Goal: Transaction & Acquisition: Purchase product/service

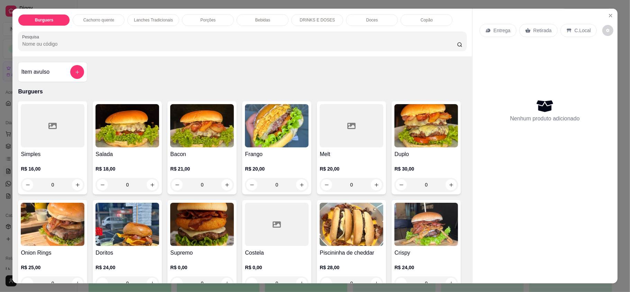
click at [146, 17] on p "Lanches Tradicionais" at bounding box center [153, 20] width 39 height 6
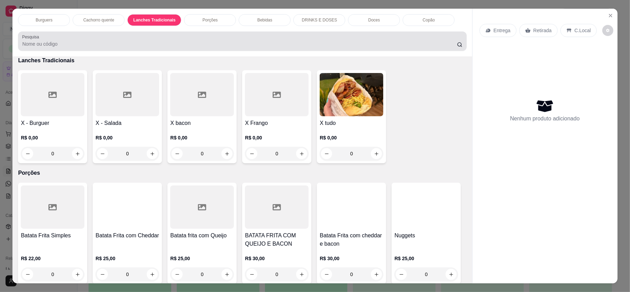
scroll to position [13, 0]
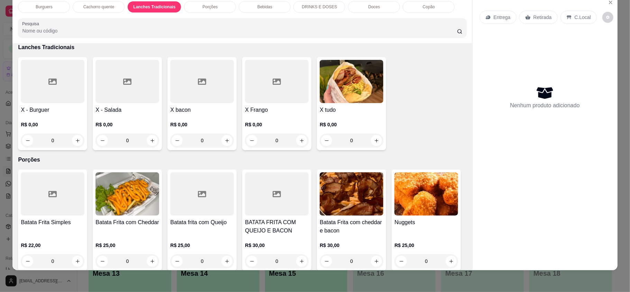
click at [374, 141] on div "0" at bounding box center [352, 140] width 64 height 14
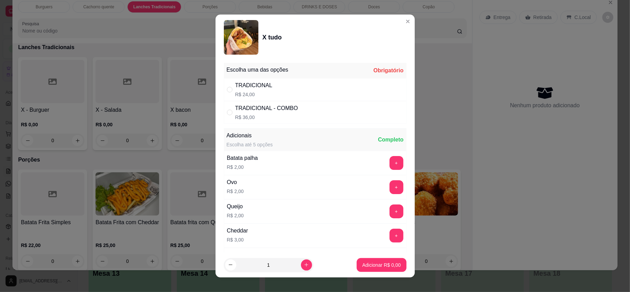
click at [312, 93] on div "TRADICIONAL R$ 24,00" at bounding box center [315, 89] width 183 height 23
radio input "true"
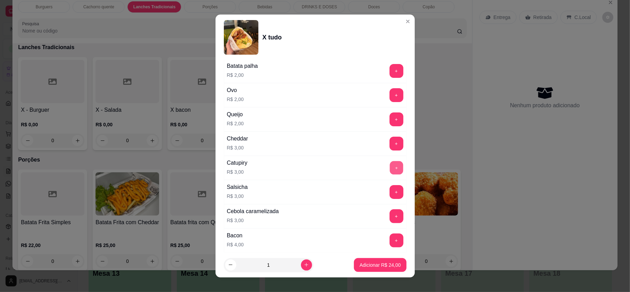
click at [389, 167] on button "+" at bounding box center [395, 167] width 13 height 13
click at [374, 260] on button "Adicionar R$ 27,00" at bounding box center [380, 265] width 52 height 14
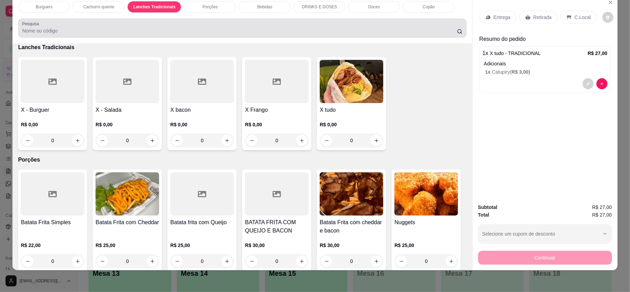
click at [253, 26] on div at bounding box center [242, 28] width 440 height 14
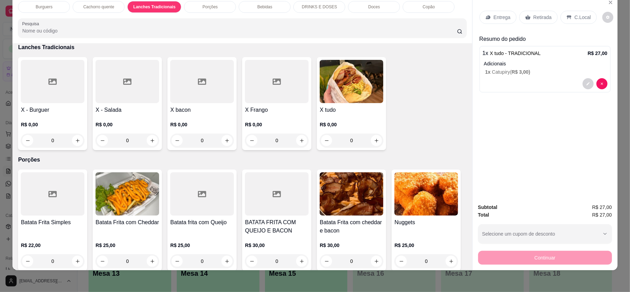
click at [251, 7] on div "Bebidas" at bounding box center [265, 7] width 52 height 12
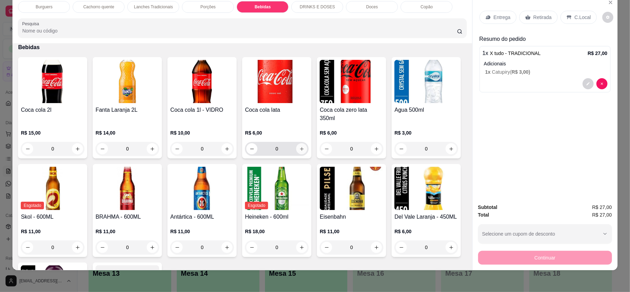
click at [299, 146] on icon "increase-product-quantity" at bounding box center [301, 148] width 5 height 5
type input "1"
click at [504, 11] on div "Entrega" at bounding box center [497, 17] width 37 height 13
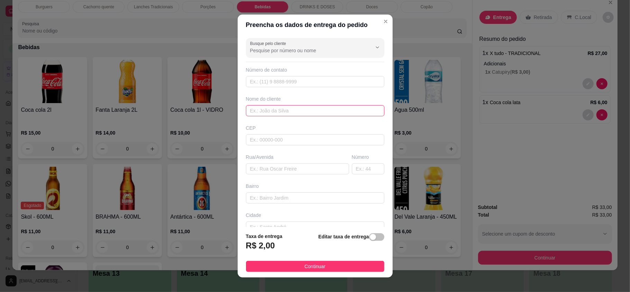
click at [329, 107] on input "text" at bounding box center [315, 110] width 138 height 11
type input "camila"
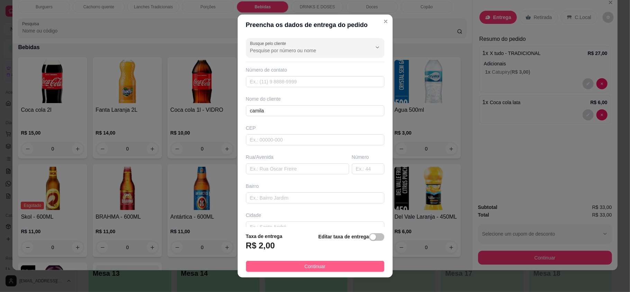
click at [304, 266] on span "Continuar" at bounding box center [314, 266] width 21 height 8
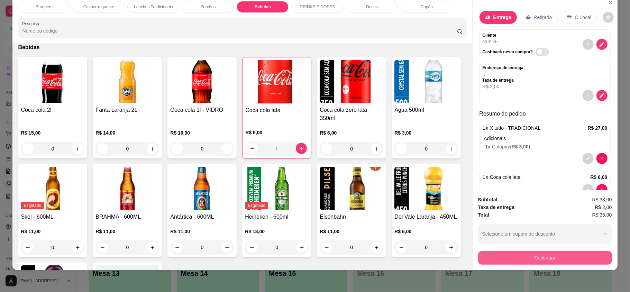
click at [503, 262] on button "Continuar" at bounding box center [545, 258] width 134 height 14
click at [503, 257] on button "Continuar" at bounding box center [545, 257] width 130 height 13
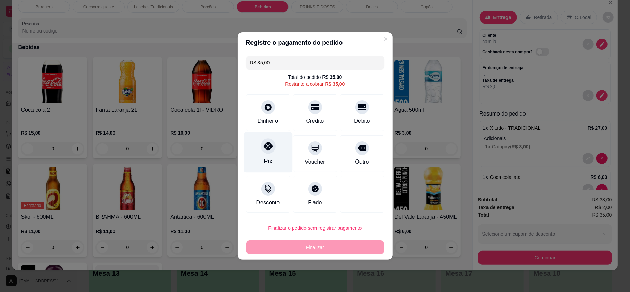
click at [261, 166] on div "Pix" at bounding box center [267, 152] width 49 height 40
type input "R$ 0,00"
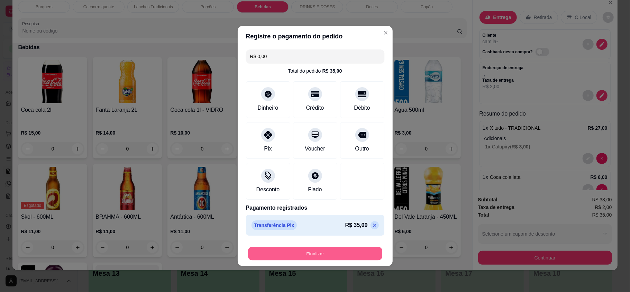
click at [319, 251] on button "Finalizar" at bounding box center [315, 253] width 134 height 13
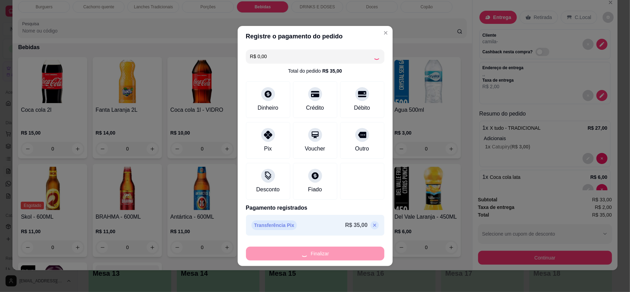
type input "0"
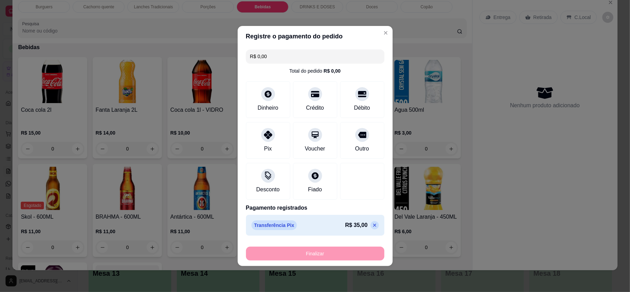
type input "-R$ 35,00"
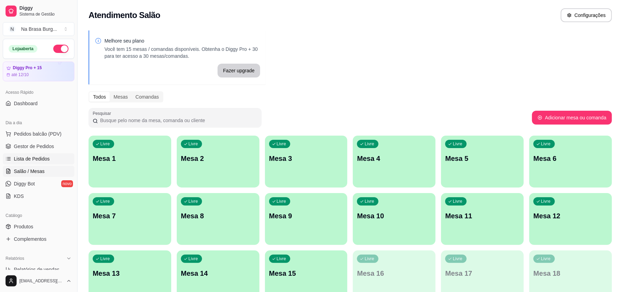
click at [43, 162] on span "Lista de Pedidos" at bounding box center [32, 158] width 36 height 7
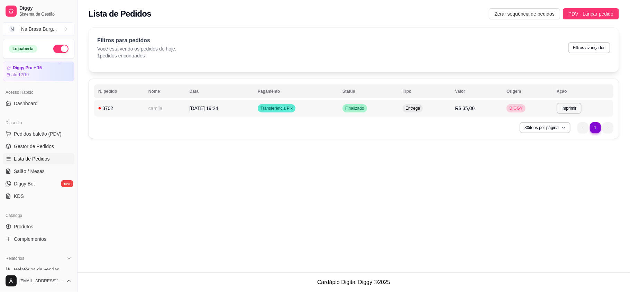
click at [254, 111] on td "[DATE] 19:24" at bounding box center [219, 108] width 68 height 17
click at [192, 112] on td "[DATE] 19:24" at bounding box center [219, 108] width 68 height 17
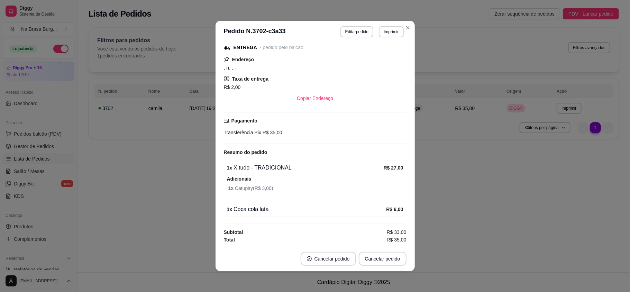
scroll to position [1, 0]
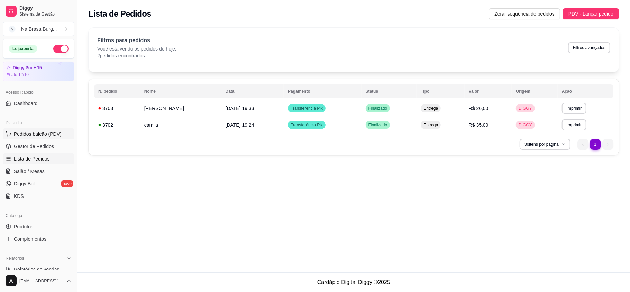
click at [53, 132] on span "Pedidos balcão (PDV)" at bounding box center [38, 133] width 48 height 7
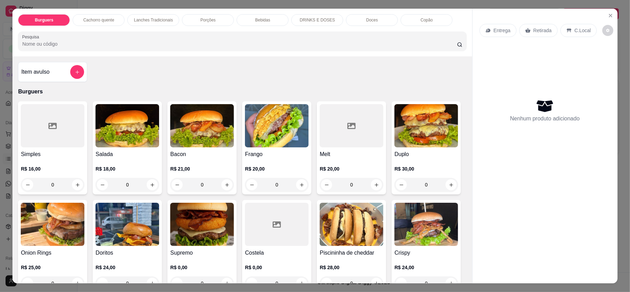
click at [394, 147] on img at bounding box center [426, 125] width 64 height 43
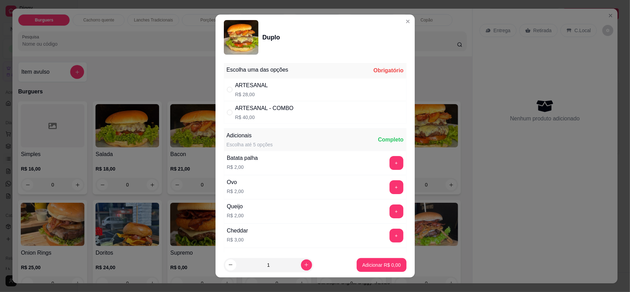
click at [293, 92] on div "ARTESANAL R$ 28,00" at bounding box center [315, 89] width 183 height 23
radio input "true"
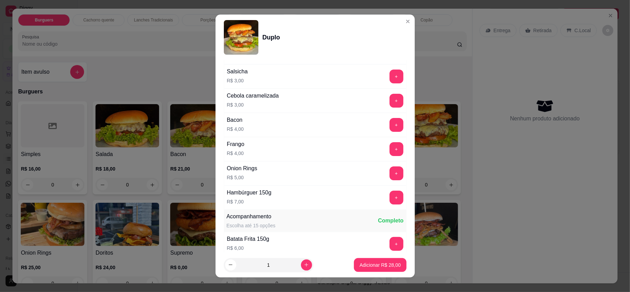
scroll to position [277, 0]
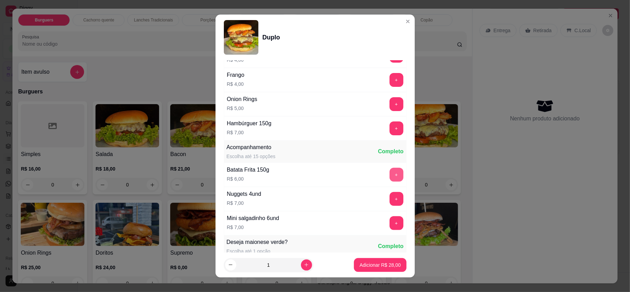
click at [389, 176] on button "+" at bounding box center [396, 175] width 14 height 14
click at [304, 266] on icon "increase-product-quantity" at bounding box center [306, 264] width 5 height 5
type input "2"
click at [382, 264] on p "Adicionar R$ 68,00" at bounding box center [380, 264] width 40 height 7
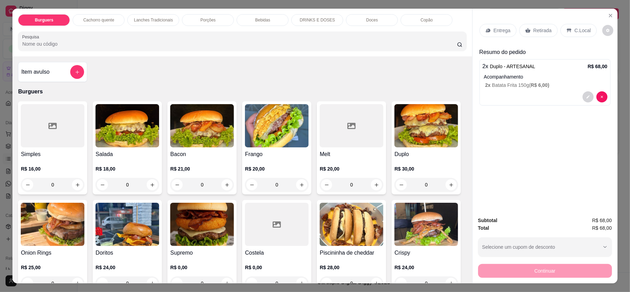
click at [498, 33] on p "Entrega" at bounding box center [502, 30] width 17 height 7
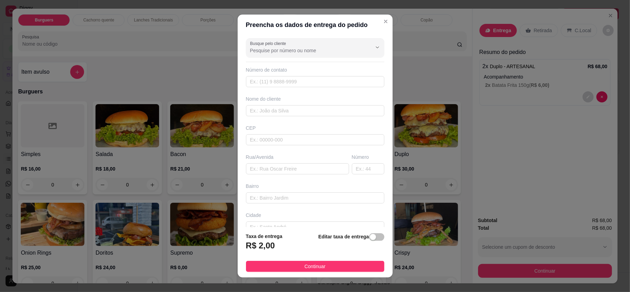
click at [309, 118] on div "Busque pelo cliente Número de contato Nome do cliente CEP Rua/[GEOGRAPHIC_DATA]" at bounding box center [315, 131] width 155 height 192
click at [313, 107] on input "text" at bounding box center [315, 110] width 138 height 11
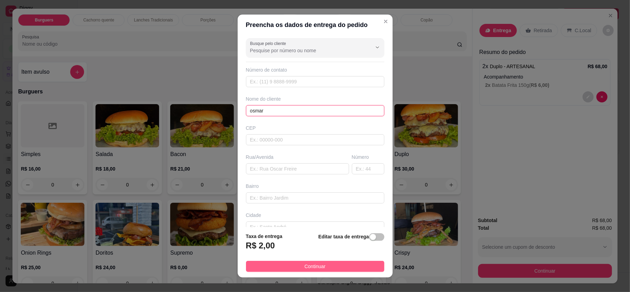
type input "osmar"
click at [338, 268] on button "Continuar" at bounding box center [315, 266] width 138 height 11
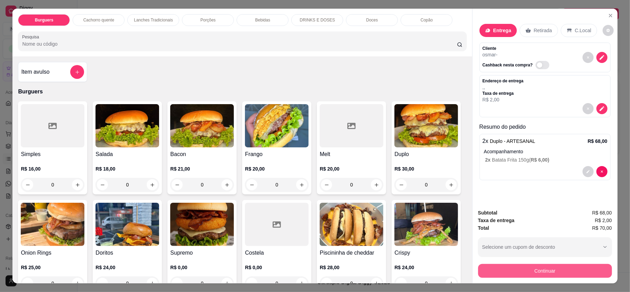
click at [510, 273] on button "Continuar" at bounding box center [545, 271] width 134 height 14
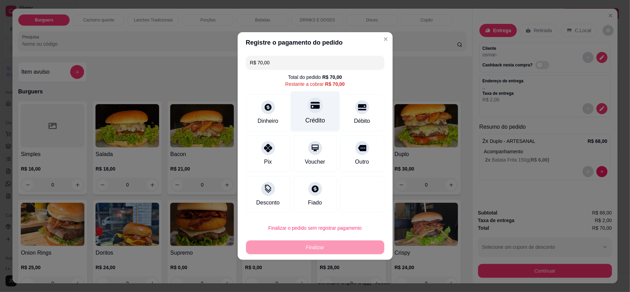
click at [305, 117] on div "Crédito" at bounding box center [315, 120] width 20 height 9
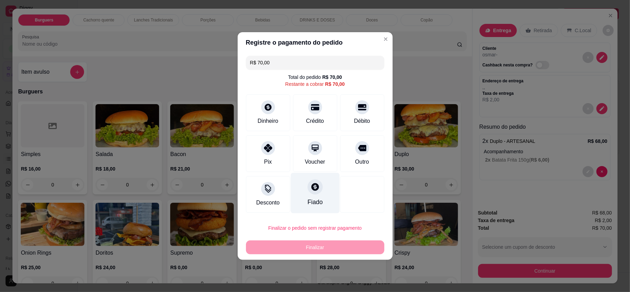
type input "R$ 0,00"
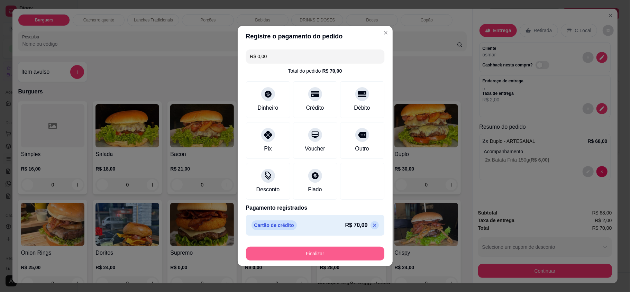
click at [332, 252] on button "Finalizar" at bounding box center [315, 254] width 138 height 14
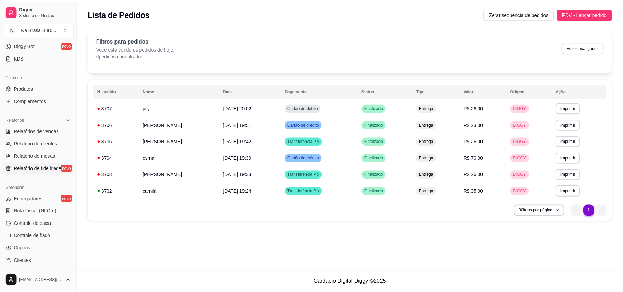
scroll to position [46, 0]
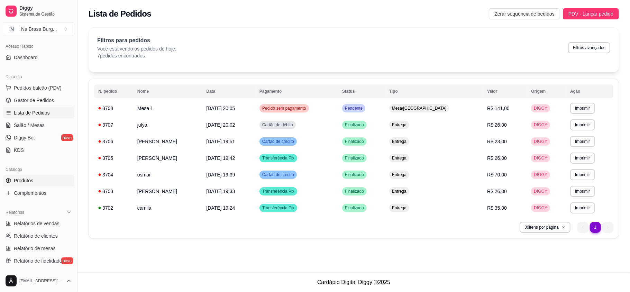
click at [39, 182] on link "Produtos" at bounding box center [39, 180] width 72 height 11
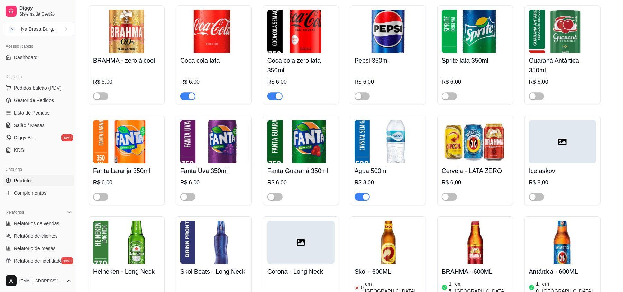
scroll to position [1568, 0]
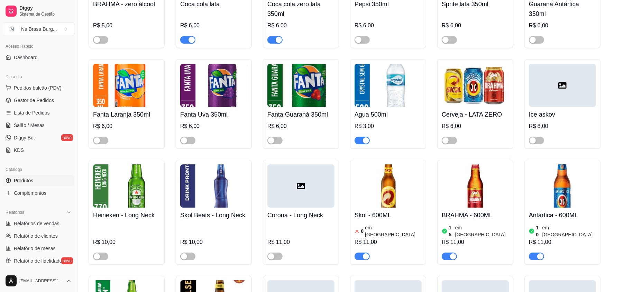
click at [390, 238] on div "R$ 11,00" at bounding box center [387, 242] width 67 height 8
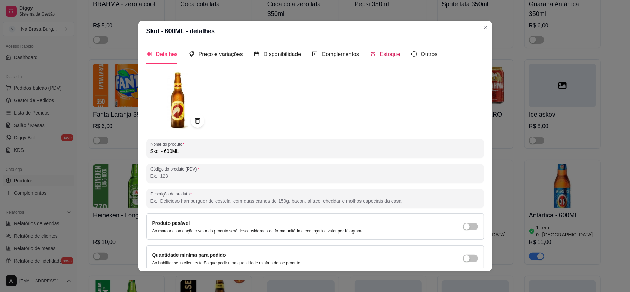
click at [386, 53] on span "Estoque" at bounding box center [390, 54] width 20 height 6
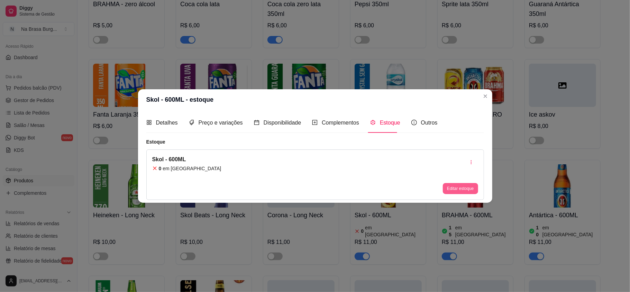
click at [448, 186] on button "Editar estoque" at bounding box center [460, 188] width 35 height 11
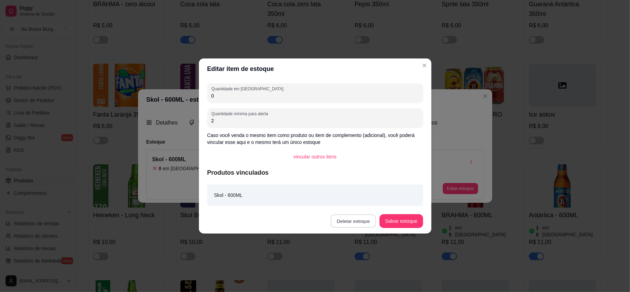
click at [351, 219] on button "Deletar estoque" at bounding box center [353, 220] width 45 height 13
click at [353, 271] on button "Confirmar" at bounding box center [359, 271] width 25 height 10
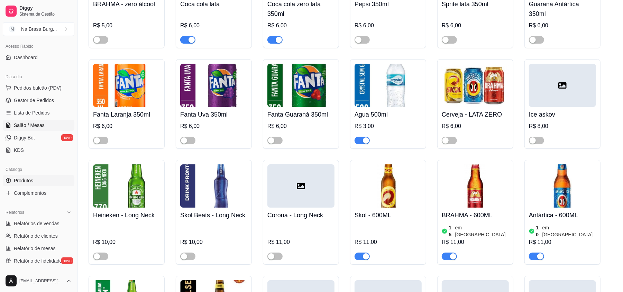
click at [45, 122] on link "Salão / Mesas" at bounding box center [39, 125] width 72 height 11
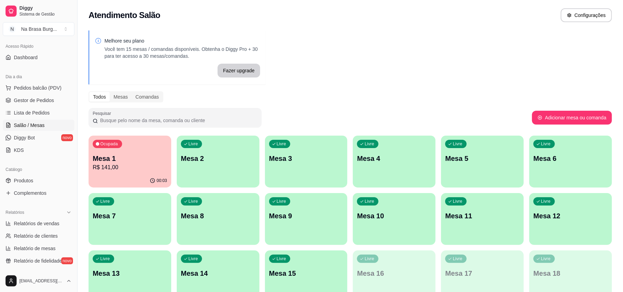
click at [126, 166] on p "R$ 141,00" at bounding box center [130, 167] width 74 height 8
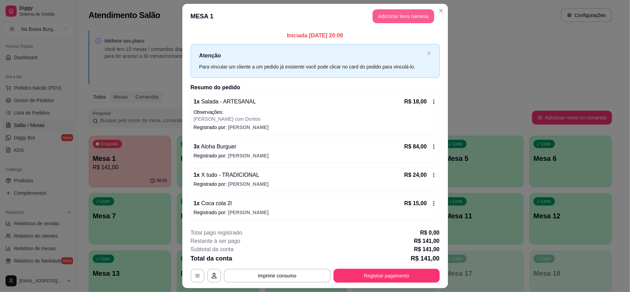
click at [396, 22] on button "Adicionar itens na mesa" at bounding box center [403, 16] width 62 height 14
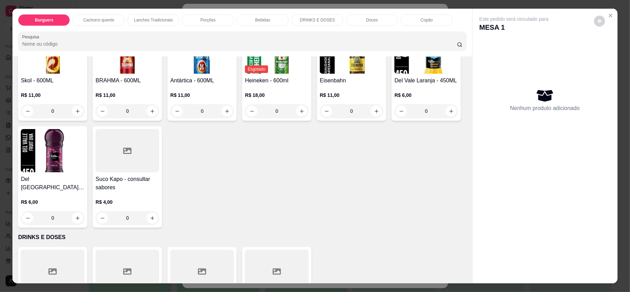
scroll to position [922, 0]
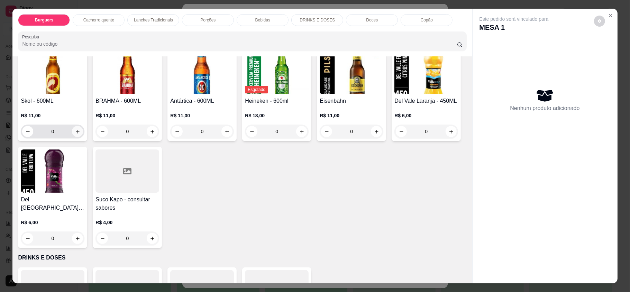
click at [80, 129] on icon "increase-product-quantity" at bounding box center [77, 131] width 5 height 5
type input "1"
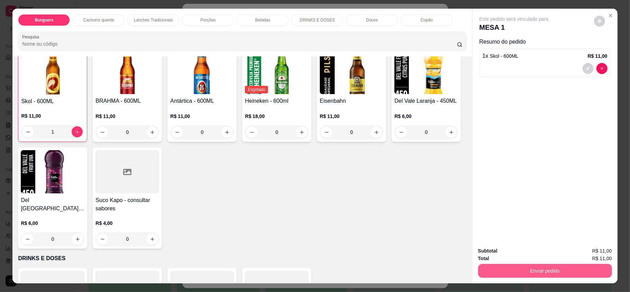
click at [504, 267] on button "Enviar pedido" at bounding box center [545, 271] width 134 height 14
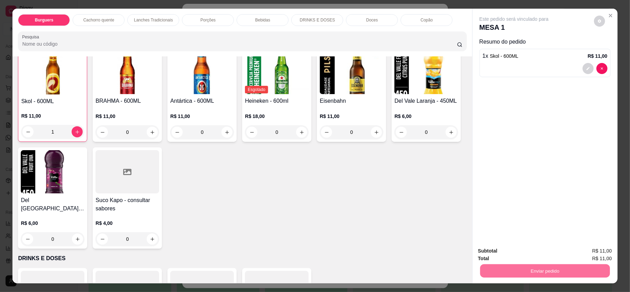
click at [533, 254] on button "Registrar cliente" at bounding box center [547, 253] width 46 height 13
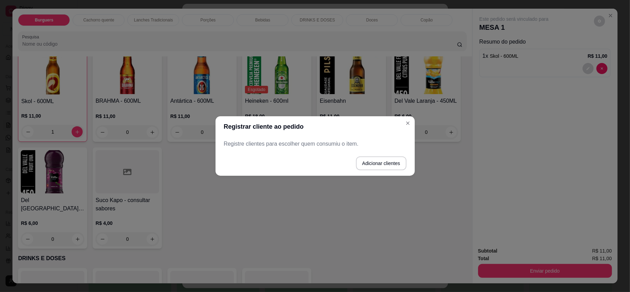
click at [413, 120] on header "Registrar cliente ao pedido" at bounding box center [314, 126] width 199 height 21
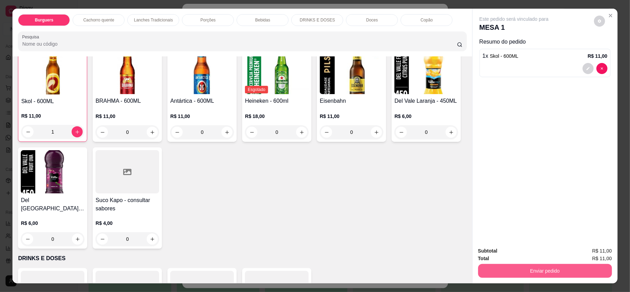
click at [530, 273] on button "Enviar pedido" at bounding box center [545, 271] width 134 height 14
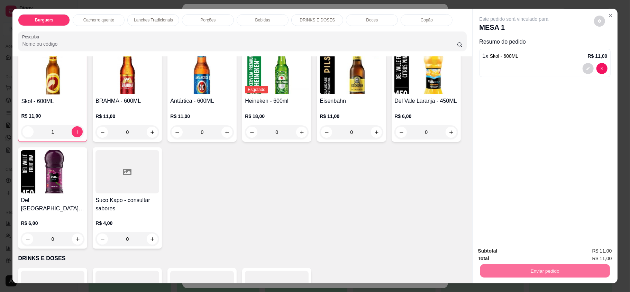
click at [598, 248] on button "Enviar pedido" at bounding box center [593, 253] width 38 height 13
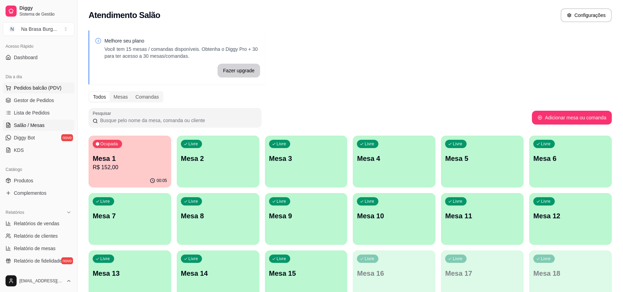
click at [40, 84] on span "Pedidos balcão (PDV)" at bounding box center [38, 87] width 48 height 7
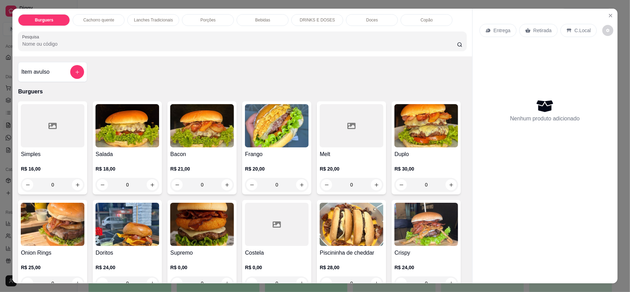
click at [394, 147] on img at bounding box center [426, 125] width 64 height 43
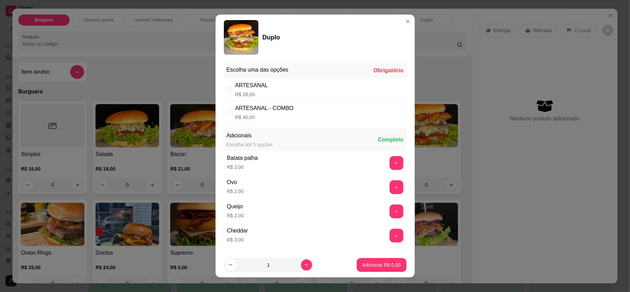
click at [251, 91] on p "R$ 28,00" at bounding box center [251, 94] width 33 height 7
radio input "true"
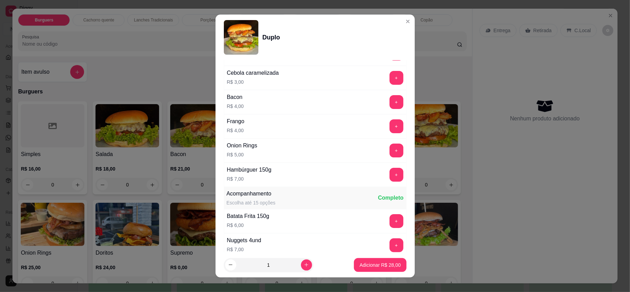
scroll to position [386, 0]
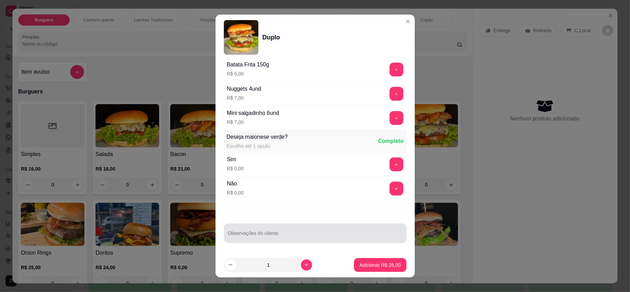
click at [274, 232] on div "Observações do cliente" at bounding box center [315, 232] width 183 height 19
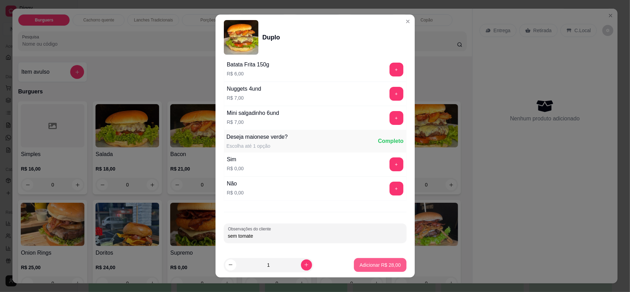
type input "sem tomate"
click at [360, 260] on button "Adicionar R$ 28,00" at bounding box center [380, 265] width 52 height 14
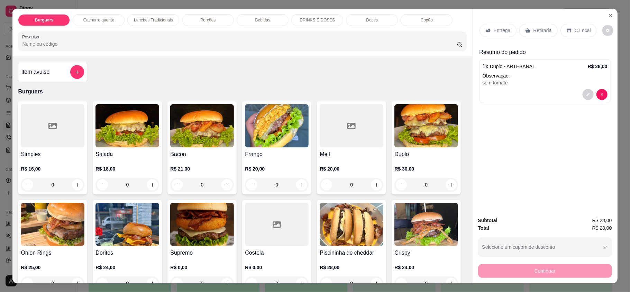
click at [259, 20] on p "Bebidas" at bounding box center [262, 20] width 15 height 6
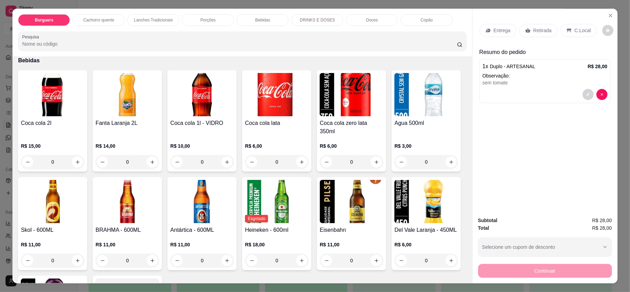
scroll to position [13, 0]
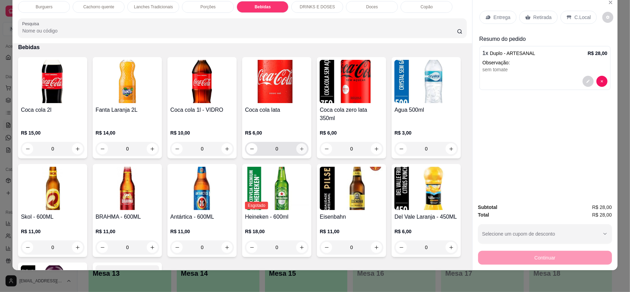
click at [299, 146] on icon "increase-product-quantity" at bounding box center [301, 148] width 5 height 5
type input "1"
click at [497, 21] on div "Entrega" at bounding box center [497, 17] width 37 height 13
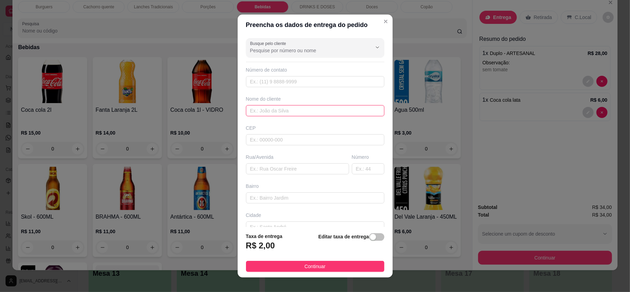
click at [332, 113] on input "text" at bounding box center [315, 110] width 138 height 11
type input "[PERSON_NAME]"
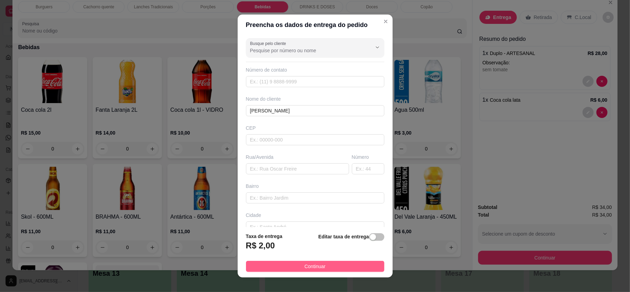
click at [332, 264] on button "Continuar" at bounding box center [315, 266] width 138 height 11
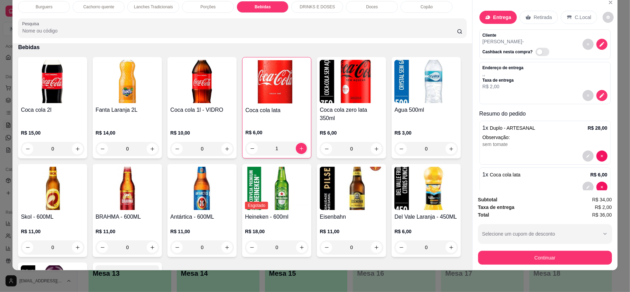
click at [520, 274] on div "Burguers Cachorro quente Lanches Tradicionais Porções Bebidas DRINKS E DOSES Do…" at bounding box center [315, 146] width 630 height 292
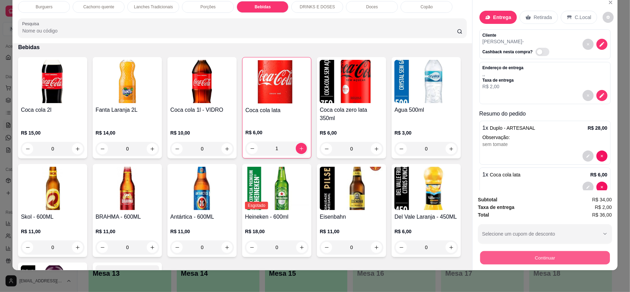
click at [512, 260] on button "Continuar" at bounding box center [545, 257] width 130 height 13
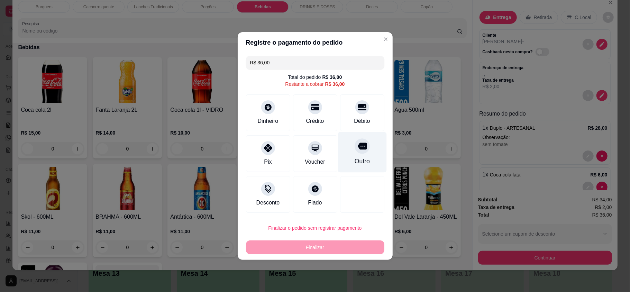
drag, startPoint x: 321, startPoint y: 116, endPoint x: 337, endPoint y: 155, distance: 41.9
click at [321, 117] on div "Crédito" at bounding box center [315, 121] width 18 height 8
type input "R$ 0,00"
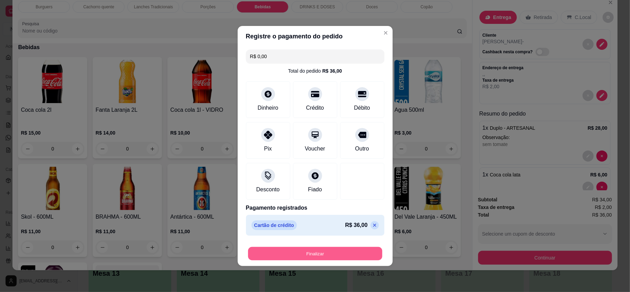
click at [335, 256] on button "Finalizar" at bounding box center [315, 253] width 134 height 13
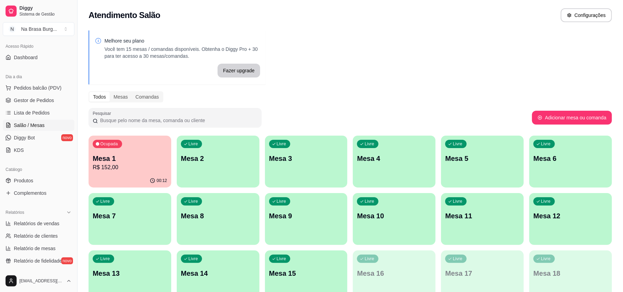
click at [116, 161] on p "Mesa 1" at bounding box center [130, 159] width 74 height 10
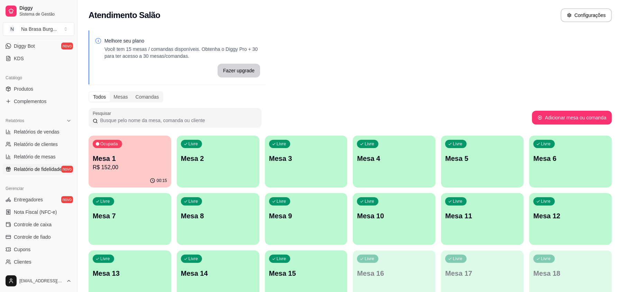
scroll to position [138, 0]
click at [42, 136] on link "Relatórios de vendas" at bounding box center [39, 131] width 72 height 11
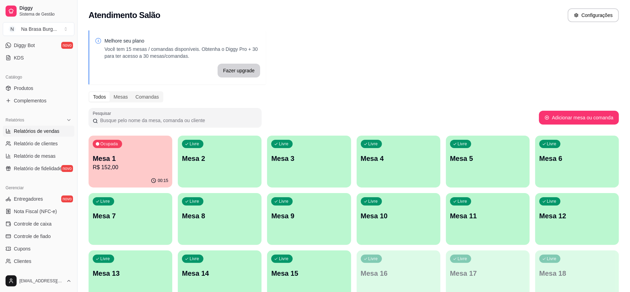
select select "ALL"
select select "0"
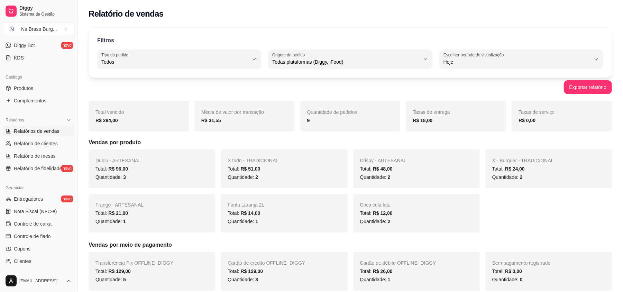
click at [38, 131] on span "Relatórios de vendas" at bounding box center [37, 131] width 46 height 7
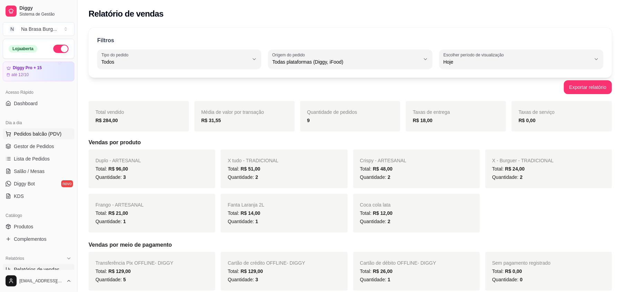
click at [48, 133] on span "Pedidos balcão (PDV)" at bounding box center [38, 133] width 48 height 7
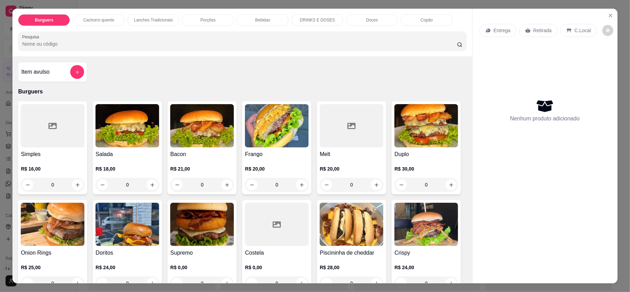
click at [132, 162] on div "R$ 18,00 0" at bounding box center [127, 174] width 64 height 33
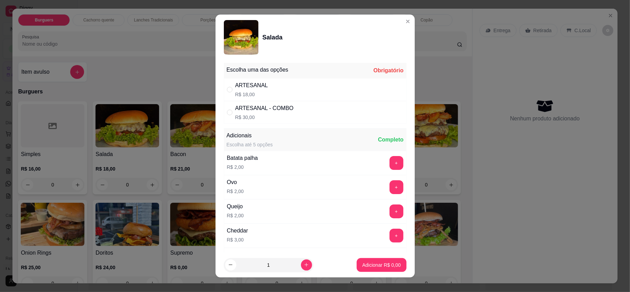
click at [256, 86] on div "ARTESANAL" at bounding box center [251, 85] width 33 height 8
radio input "true"
click at [372, 266] on p "Adicionar R$ 18,00" at bounding box center [379, 264] width 41 height 7
type input "1"
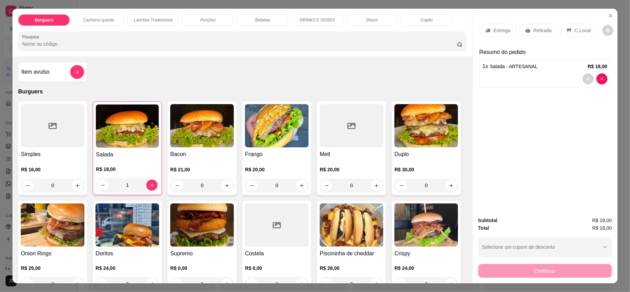
click at [533, 29] on p "Retirada" at bounding box center [542, 30] width 18 height 7
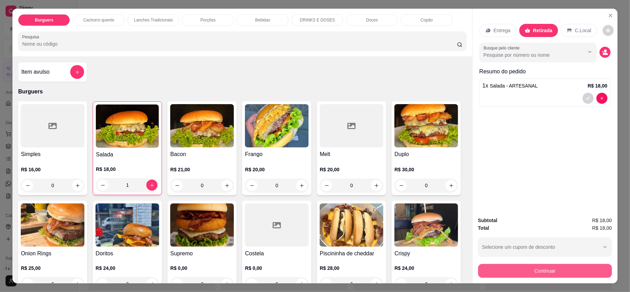
click at [548, 266] on button "Continuar" at bounding box center [545, 271] width 134 height 14
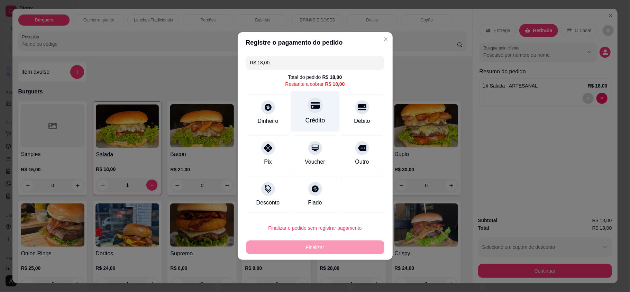
click at [323, 111] on div "Crédito" at bounding box center [315, 111] width 49 height 40
type input "R$ 0,00"
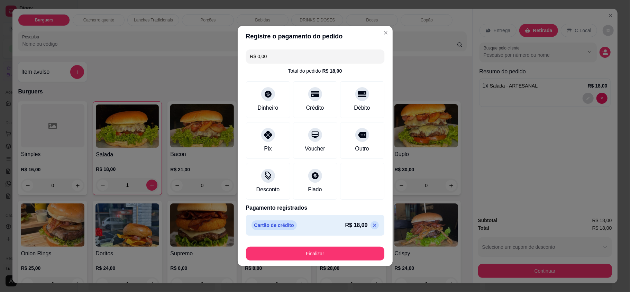
click at [338, 243] on footer "Finalizar" at bounding box center [315, 252] width 155 height 28
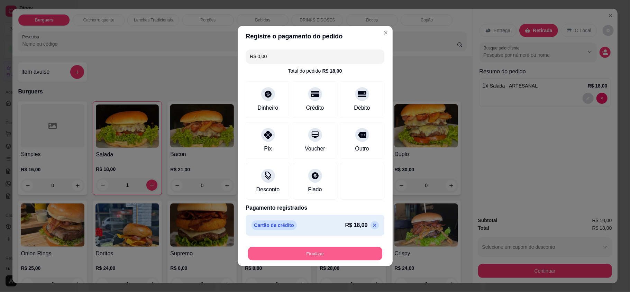
click at [339, 249] on button "Finalizar" at bounding box center [315, 253] width 134 height 13
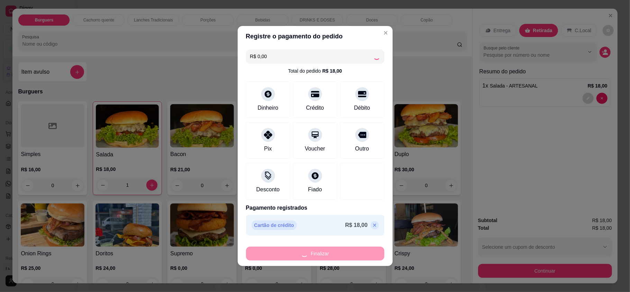
type input "0"
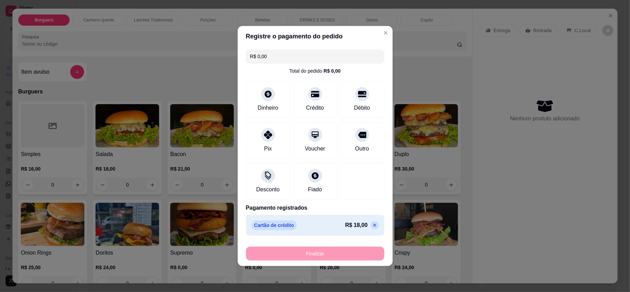
type input "-R$ 18,00"
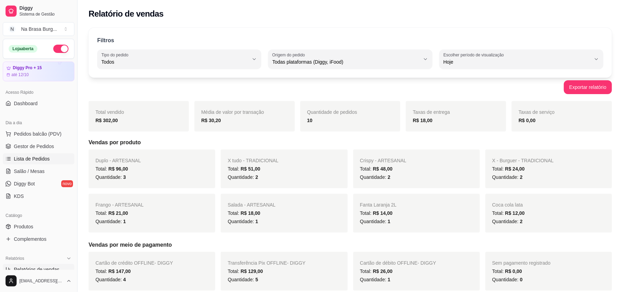
click at [46, 156] on span "Lista de Pedidos" at bounding box center [32, 158] width 36 height 7
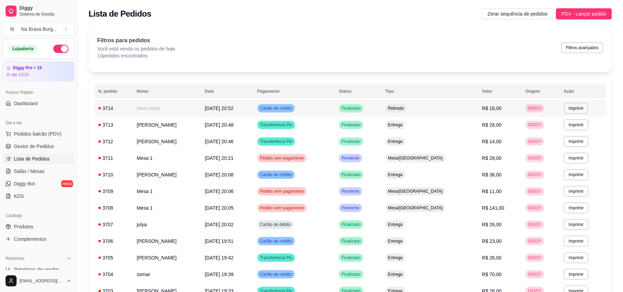
click at [218, 107] on span "[DATE] 20:52" at bounding box center [219, 108] width 29 height 6
click at [167, 126] on td "[PERSON_NAME]" at bounding box center [166, 125] width 68 height 17
click at [334, 140] on td "Transferência Pix" at bounding box center [294, 141] width 82 height 17
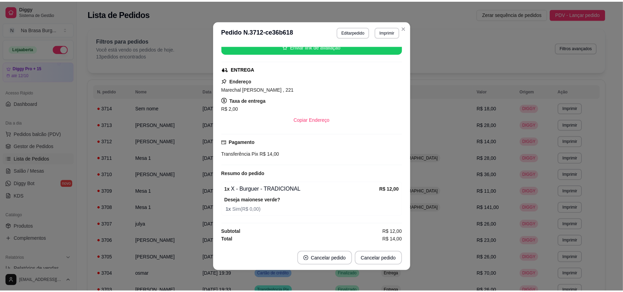
scroll to position [1, 0]
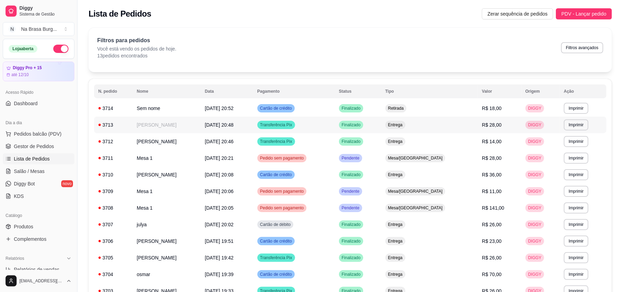
click at [445, 122] on td "Entrega" at bounding box center [429, 125] width 97 height 17
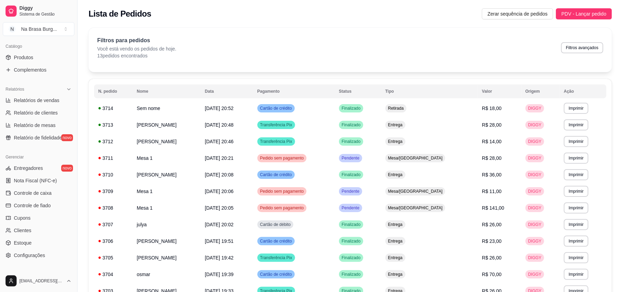
scroll to position [184, 0]
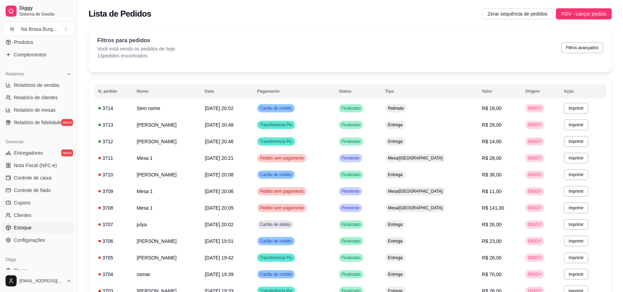
click at [44, 230] on link "Estoque" at bounding box center [39, 227] width 72 height 11
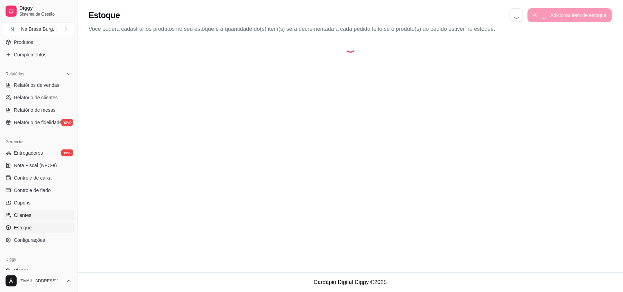
select select "QUANTITY_ORDER"
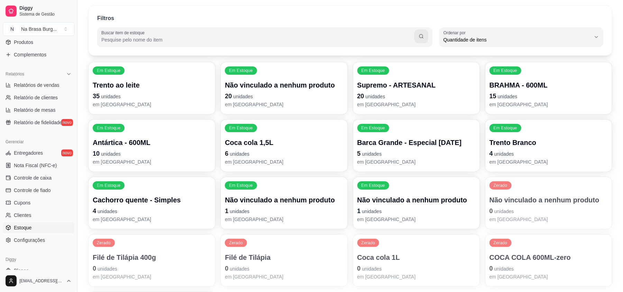
scroll to position [46, 0]
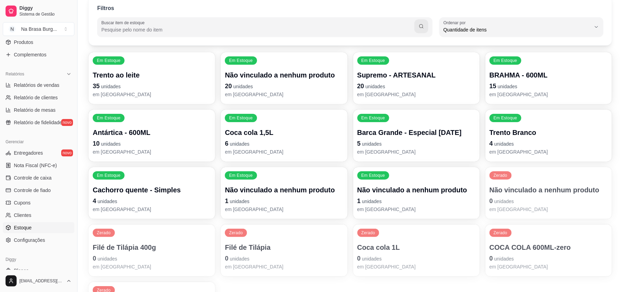
click at [141, 186] on p "Cachorro quente - Simples" at bounding box center [152, 190] width 118 height 10
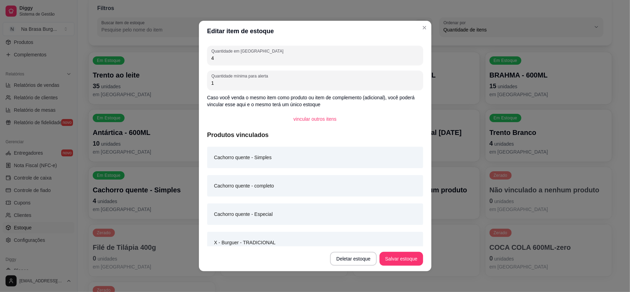
click at [255, 60] on input "4" at bounding box center [315, 58] width 208 height 7
type input "3"
click at [397, 258] on button "Salvar estoque" at bounding box center [400, 259] width 43 height 14
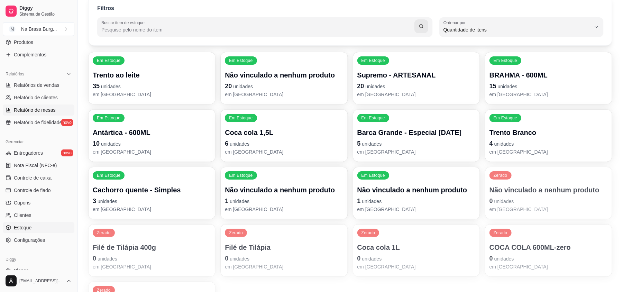
click at [50, 110] on span "Relatório de mesas" at bounding box center [35, 110] width 42 height 7
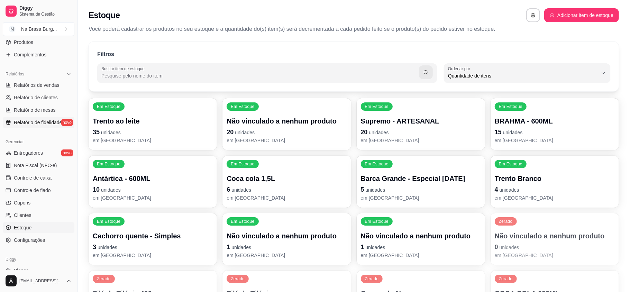
select select "TOTAL_OF_ORDERS"
select select "7"
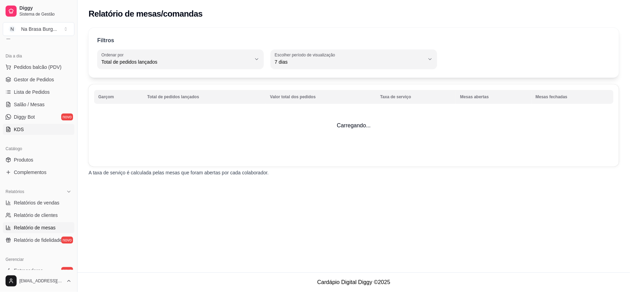
scroll to position [46, 0]
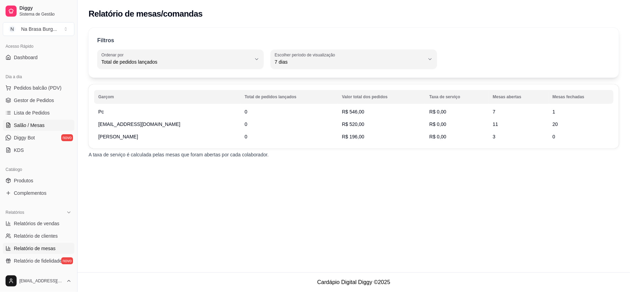
click at [38, 125] on span "Salão / Mesas" at bounding box center [29, 125] width 31 height 7
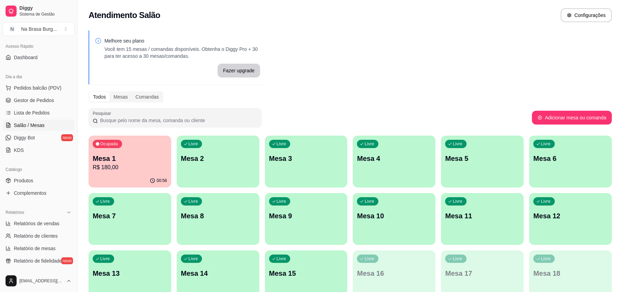
click at [132, 154] on p "Mesa 1" at bounding box center [130, 159] width 74 height 10
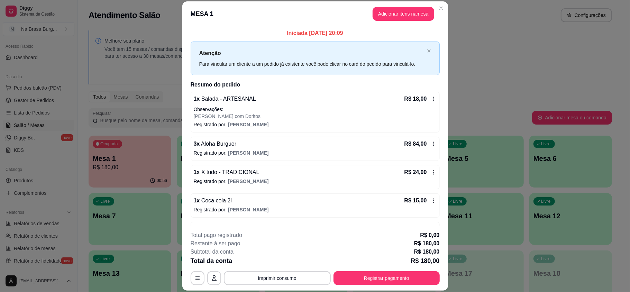
click at [267, 146] on div "3 x Aloha Burguer R$ 84,00" at bounding box center [315, 144] width 243 height 8
click at [359, 280] on button "Registrar pagamento" at bounding box center [386, 278] width 106 height 14
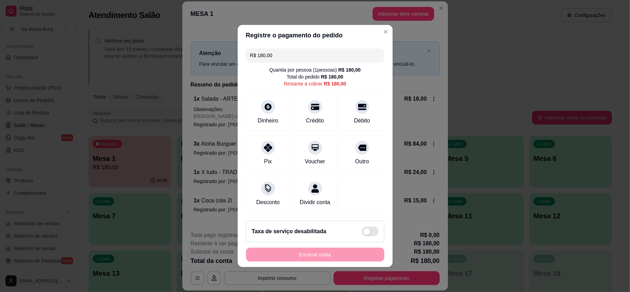
click at [289, 57] on div "R$ 180,00 Quantia por pessoa ( 1 pessoas) R$ 180,00 Total do pedido R$ 180,00 R…" at bounding box center [315, 130] width 155 height 169
click at [289, 53] on input "R$ 180,00" at bounding box center [315, 55] width 130 height 14
click at [357, 100] on icon at bounding box center [361, 104] width 9 height 9
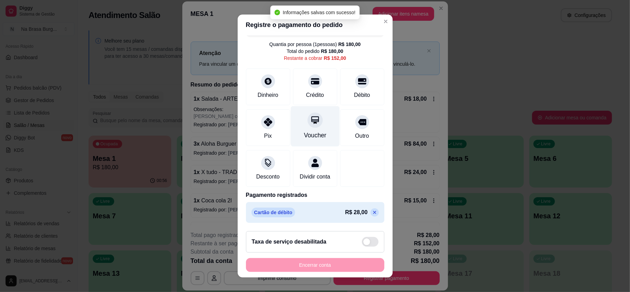
scroll to position [24, 0]
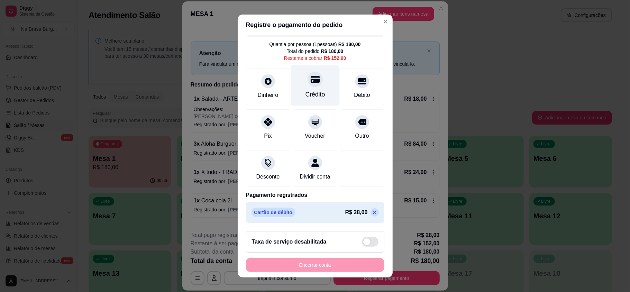
click at [305, 90] on div "Crédito" at bounding box center [315, 94] width 20 height 9
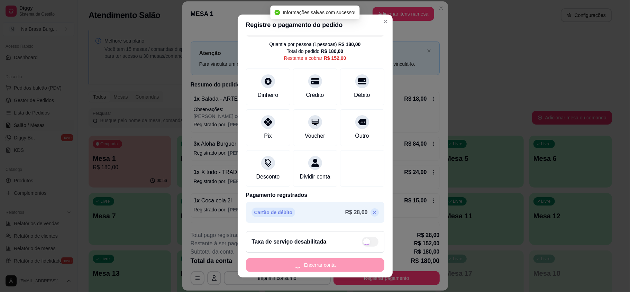
type input "R$ 0,00"
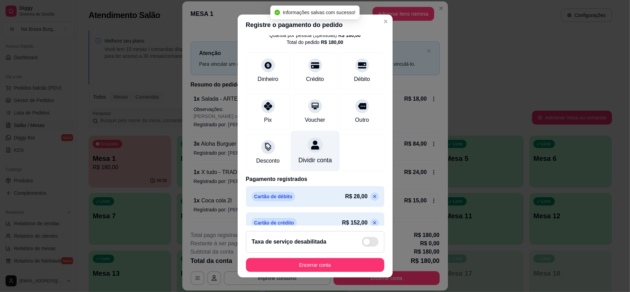
scroll to position [44, 0]
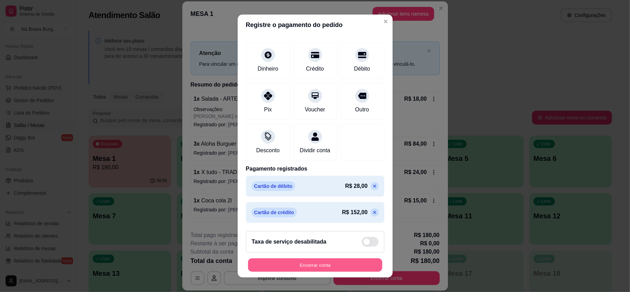
click at [311, 270] on button "Encerrar conta" at bounding box center [315, 264] width 134 height 13
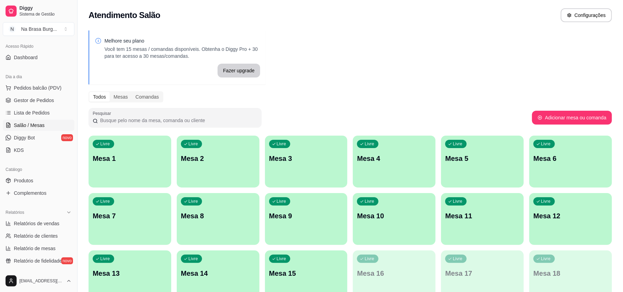
click at [464, 186] on div "button" at bounding box center [482, 183] width 83 height 8
click at [42, 88] on span "Pedidos balcão (PDV)" at bounding box center [38, 87] width 48 height 7
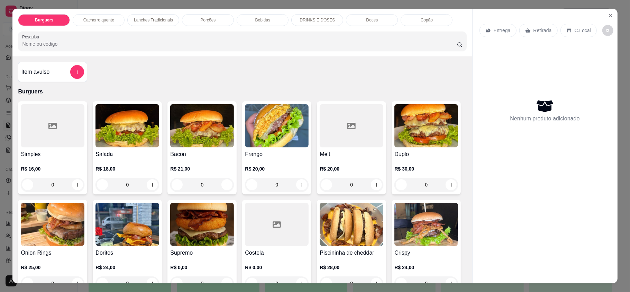
click at [98, 17] on div "Cachorro quente" at bounding box center [99, 20] width 52 height 12
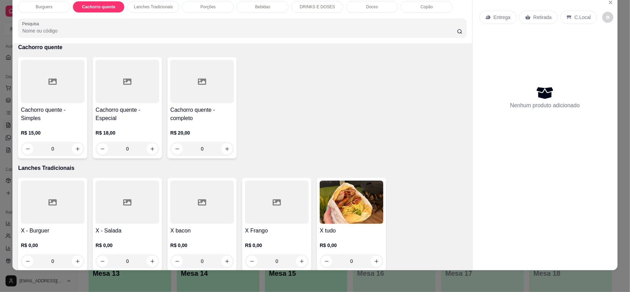
click at [227, 145] on div "0" at bounding box center [202, 149] width 64 height 14
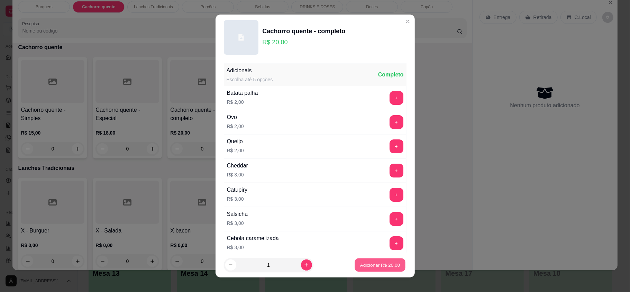
click at [373, 268] on button "Adicionar R$ 20,00" at bounding box center [380, 264] width 51 height 13
type input "1"
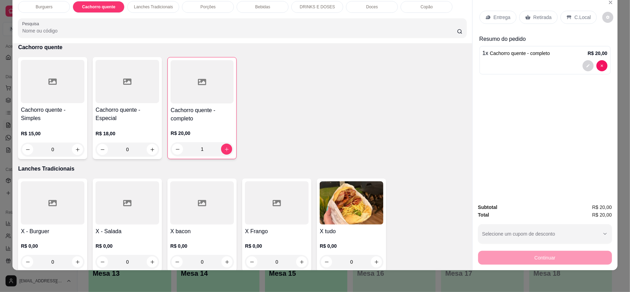
click at [488, 17] on div "Entrega" at bounding box center [497, 17] width 37 height 13
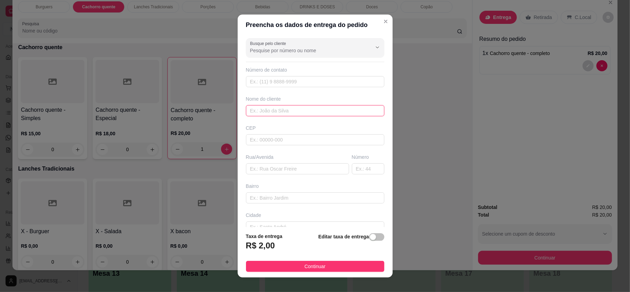
click at [317, 113] on input "text" at bounding box center [315, 110] width 138 height 11
type input "d"
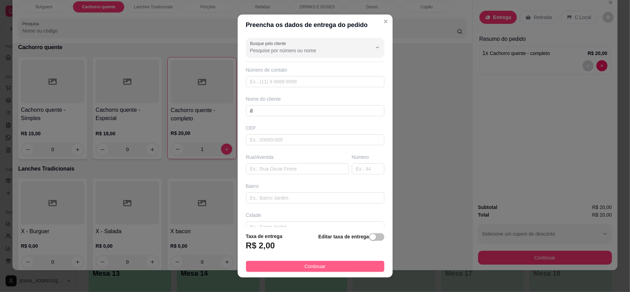
drag, startPoint x: 324, startPoint y: 273, endPoint x: 339, endPoint y: 261, distance: 18.7
click at [324, 273] on footer "Taxa de entrega R$ 2,00 Editar taxa de entrega Continuar" at bounding box center [315, 252] width 155 height 50
drag, startPoint x: 339, startPoint y: 261, endPoint x: 353, endPoint y: 261, distance: 13.9
click at [339, 261] on button "Continuar" at bounding box center [315, 266] width 138 height 11
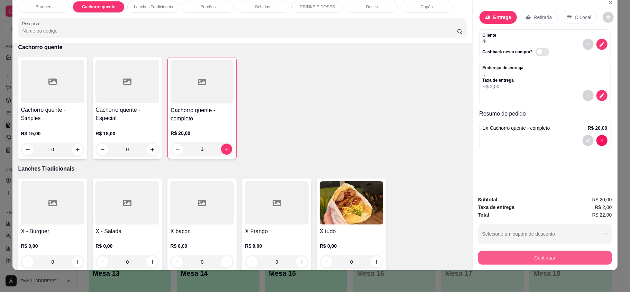
click at [519, 256] on button "Continuar" at bounding box center [545, 258] width 134 height 14
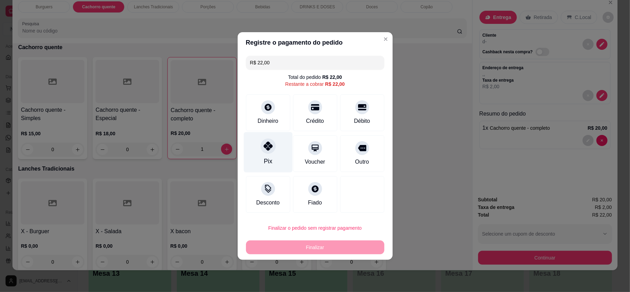
click at [255, 150] on div "Pix" at bounding box center [267, 152] width 49 height 40
type input "R$ 0,00"
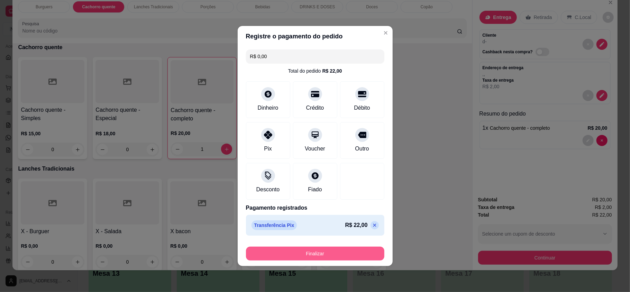
click at [321, 259] on button "Finalizar" at bounding box center [315, 254] width 138 height 14
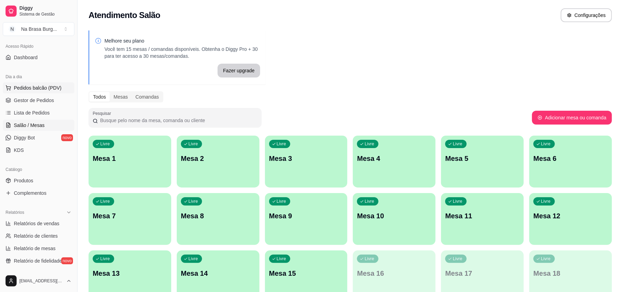
click at [43, 89] on span "Pedidos balcão (PDV)" at bounding box center [38, 87] width 48 height 7
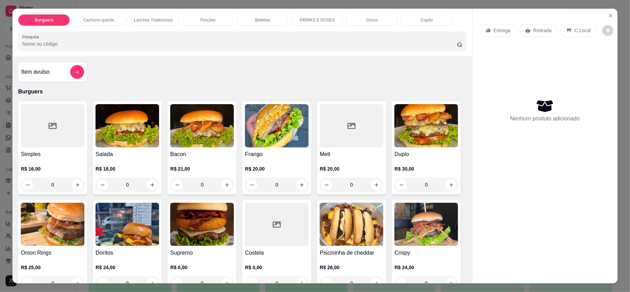
click at [213, 25] on div "Porções" at bounding box center [208, 20] width 52 height 12
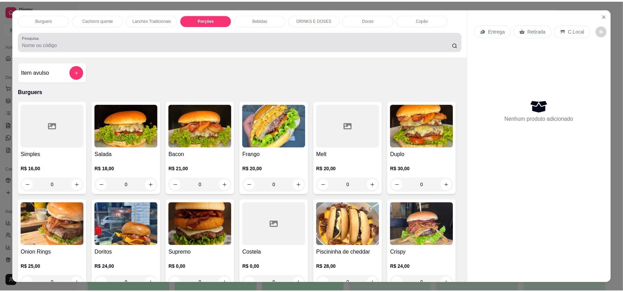
scroll to position [13, 0]
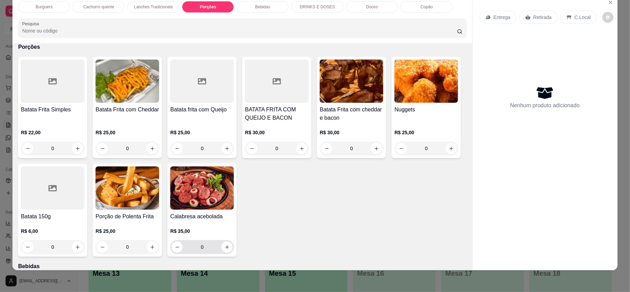
click at [232, 252] on div "0" at bounding box center [202, 247] width 61 height 14
click at [229, 247] on icon "increase-product-quantity" at bounding box center [226, 246] width 3 height 3
type input "1"
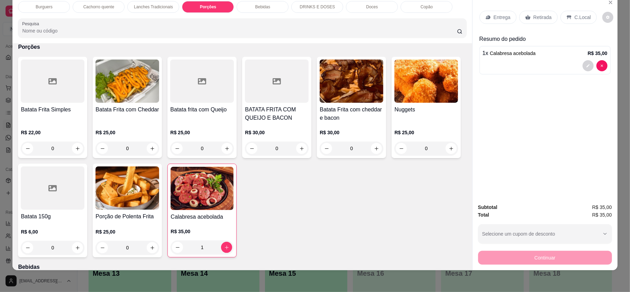
click at [394, 155] on div "0" at bounding box center [426, 148] width 64 height 14
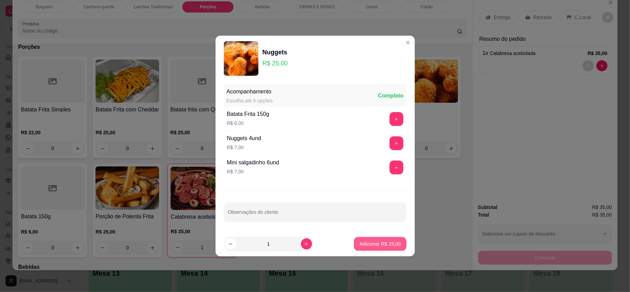
click at [392, 249] on button "Adicionar R$ 25,00" at bounding box center [380, 244] width 52 height 14
type input "1"
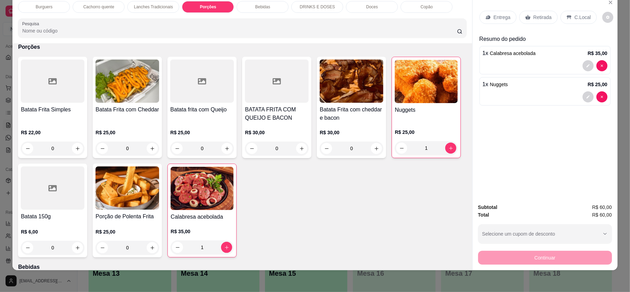
click at [501, 19] on p "Entrega" at bounding box center [502, 17] width 17 height 7
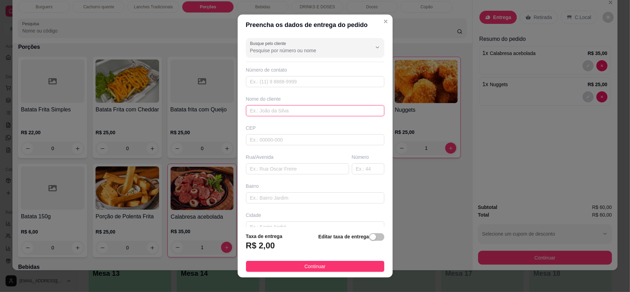
click at [345, 115] on input "text" at bounding box center [315, 110] width 138 height 11
type input "[PERSON_NAME]"
drag, startPoint x: 366, startPoint y: 262, endPoint x: 379, endPoint y: 264, distance: 13.6
click at [365, 262] on button "Continuar" at bounding box center [315, 266] width 138 height 11
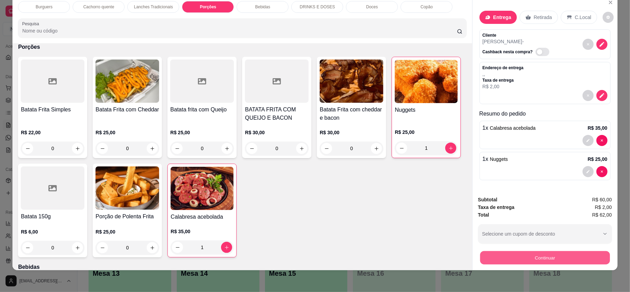
click at [505, 258] on button "Continuar" at bounding box center [545, 257] width 130 height 13
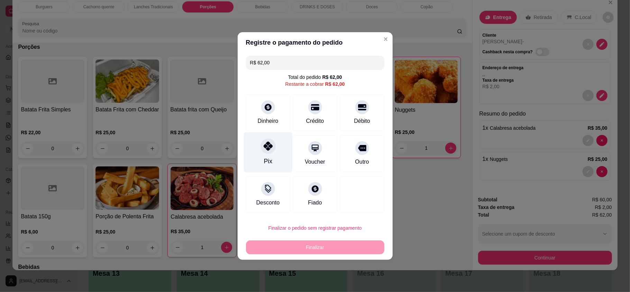
click at [273, 138] on div "Pix" at bounding box center [267, 152] width 49 height 40
type input "R$ 0,00"
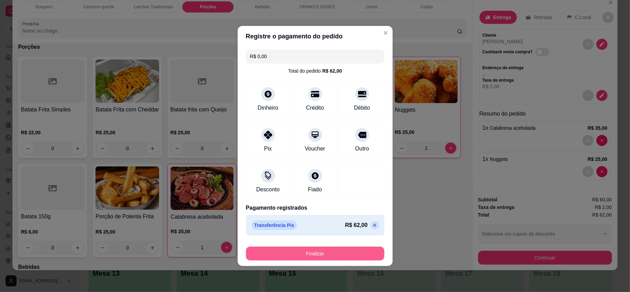
click at [334, 256] on button "Finalizar" at bounding box center [315, 254] width 138 height 14
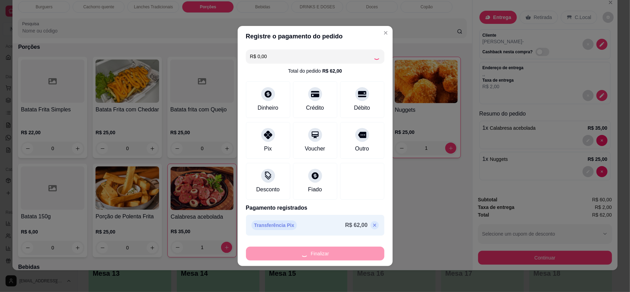
type input "0"
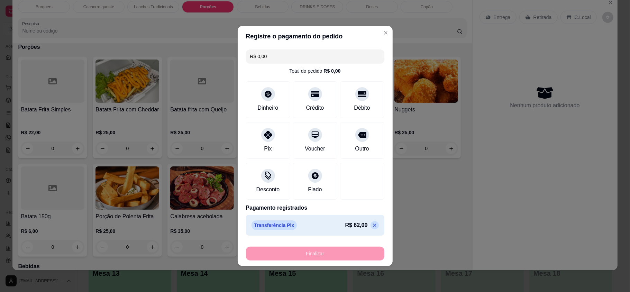
type input "-R$ 62,00"
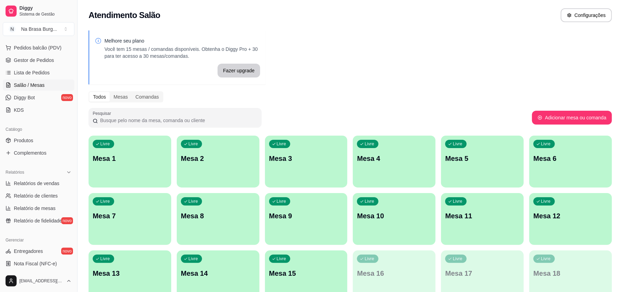
scroll to position [138, 0]
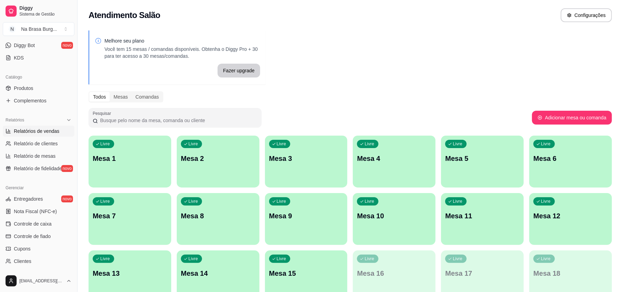
click at [53, 126] on link "Relatórios de vendas" at bounding box center [39, 131] width 72 height 11
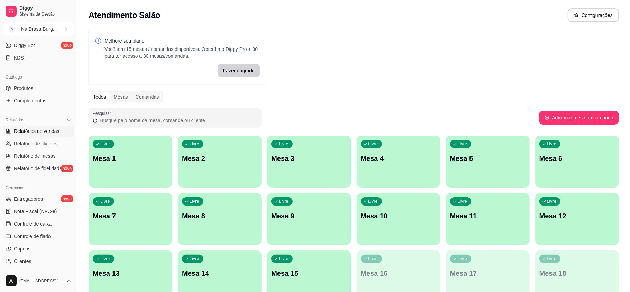
select select "ALL"
select select "0"
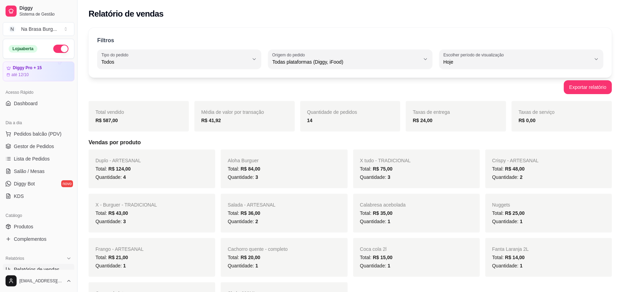
click at [56, 49] on button "button" at bounding box center [60, 49] width 15 height 8
